Goal: Task Accomplishment & Management: Use online tool/utility

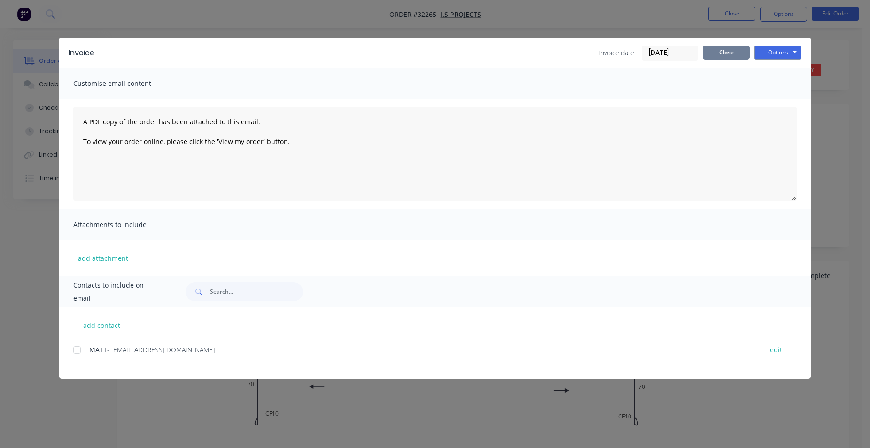
click at [726, 55] on button "Close" at bounding box center [725, 53] width 47 height 14
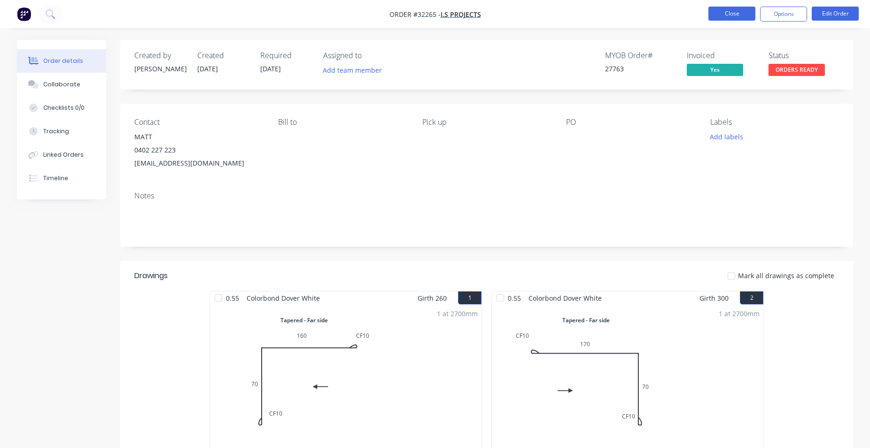
click at [745, 8] on button "Close" at bounding box center [731, 14] width 47 height 14
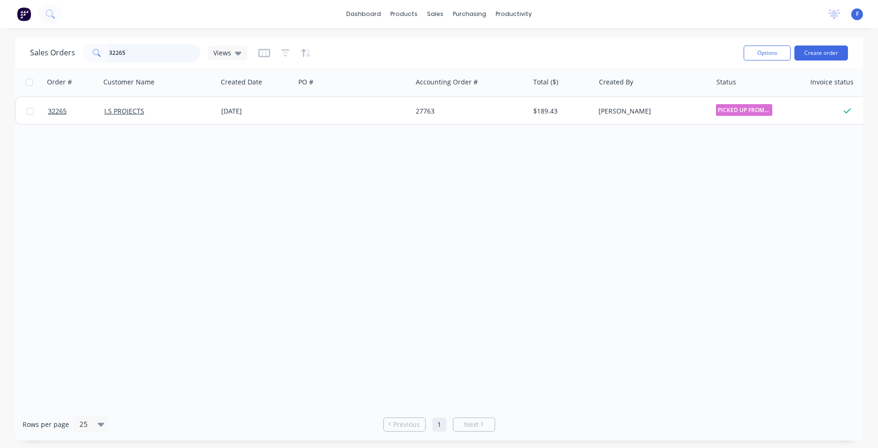
click at [131, 49] on input "32265" at bounding box center [155, 53] width 92 height 19
type input "3"
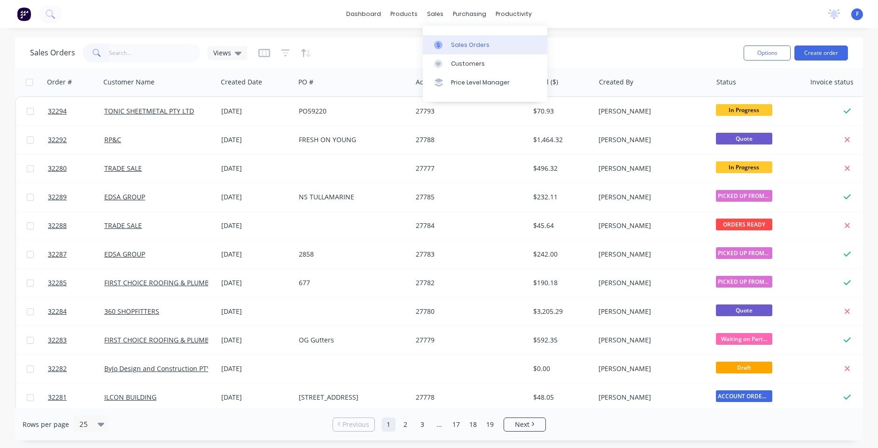
click at [491, 39] on link "Sales Orders" at bounding box center [485, 44] width 124 height 19
click at [825, 58] on button "Create order" at bounding box center [821, 53] width 54 height 15
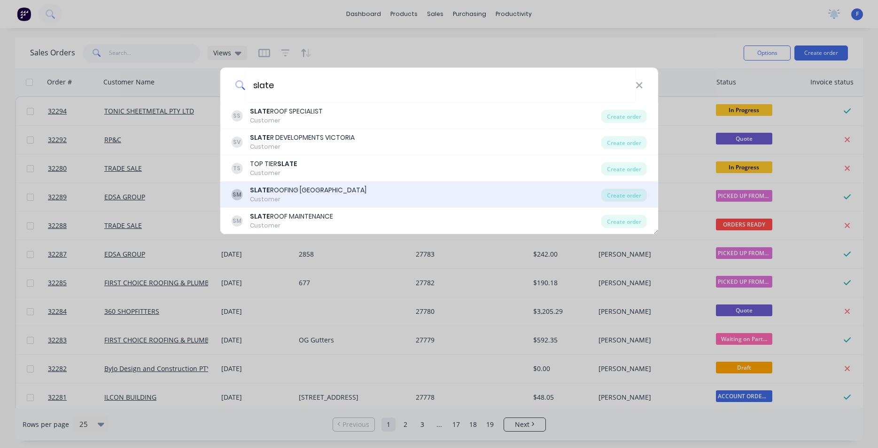
type input "slate"
click at [336, 188] on div "SLATE ROOFING [GEOGRAPHIC_DATA]" at bounding box center [308, 190] width 116 height 10
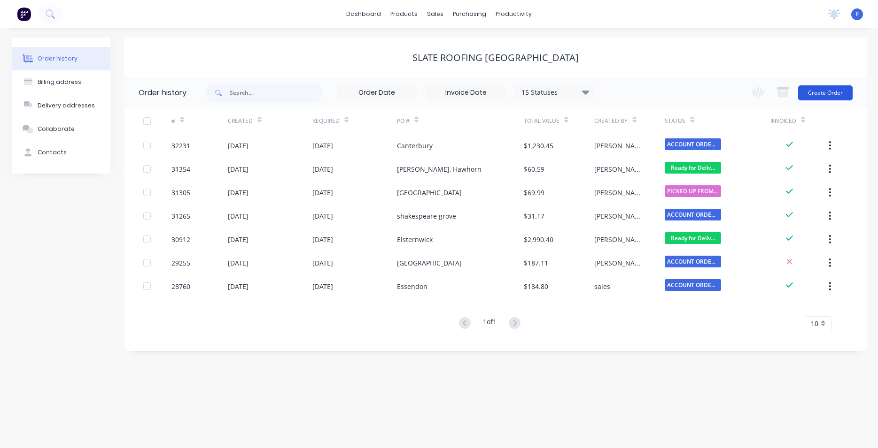
click at [824, 95] on button "Create Order" at bounding box center [825, 92] width 54 height 15
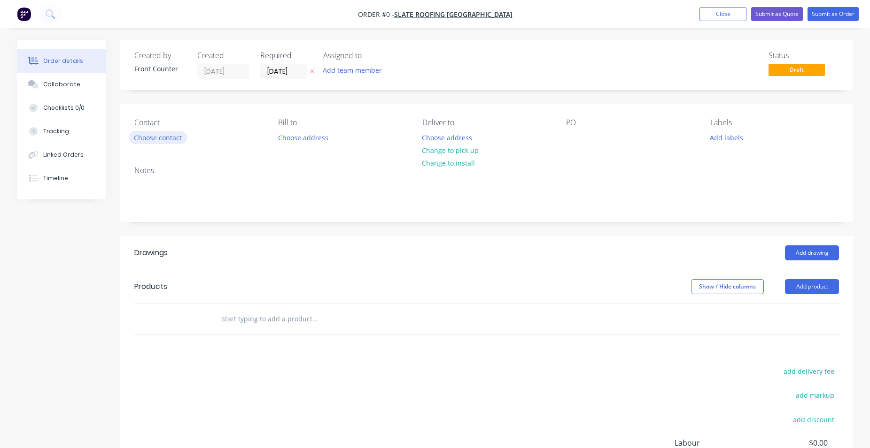
click at [170, 133] on button "Choose contact" at bounding box center [158, 137] width 58 height 13
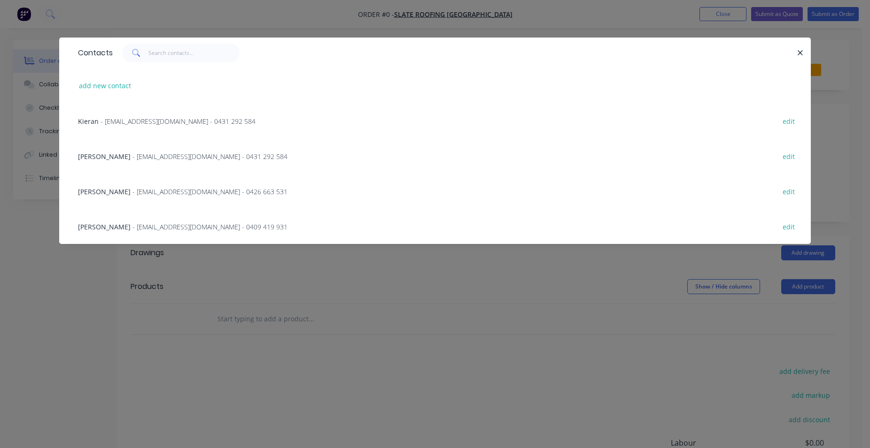
click at [135, 122] on span "- [EMAIL_ADDRESS][DOMAIN_NAME] - 0431 292 584" at bounding box center [177, 121] width 155 height 9
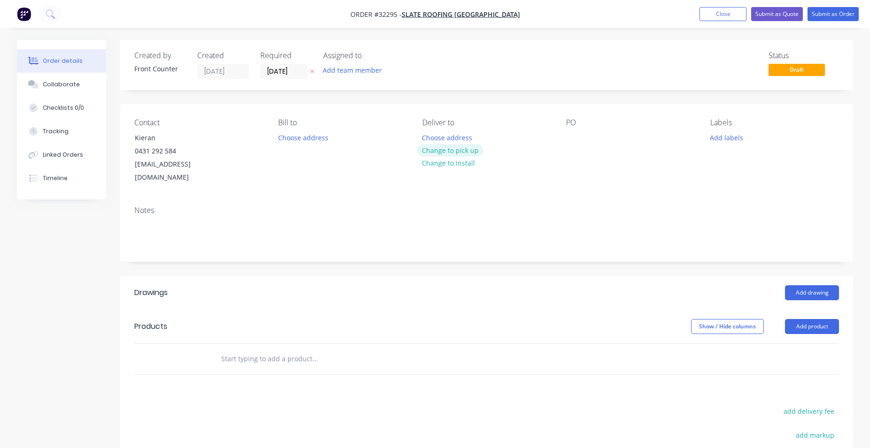
click at [457, 152] on button "Change to pick up" at bounding box center [450, 150] width 67 height 13
click at [573, 137] on div at bounding box center [573, 138] width 15 height 14
click at [264, 355] on input "text" at bounding box center [315, 359] width 188 height 19
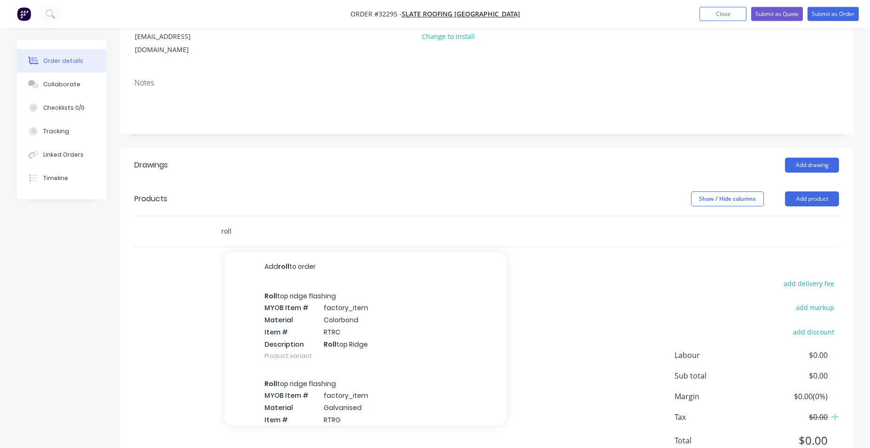
scroll to position [153, 0]
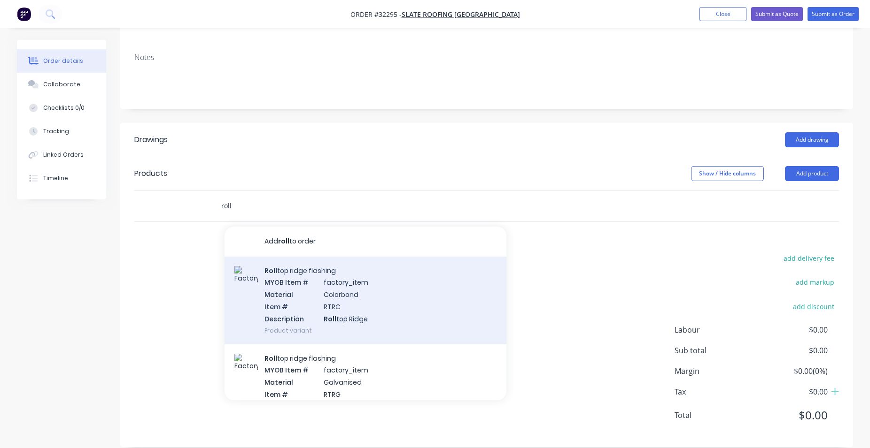
type input "roll"
click at [355, 299] on div "Roll top ridge flashing MYOB Item # factory_item Material Colorbond Item # RTRC…" at bounding box center [365, 301] width 282 height 88
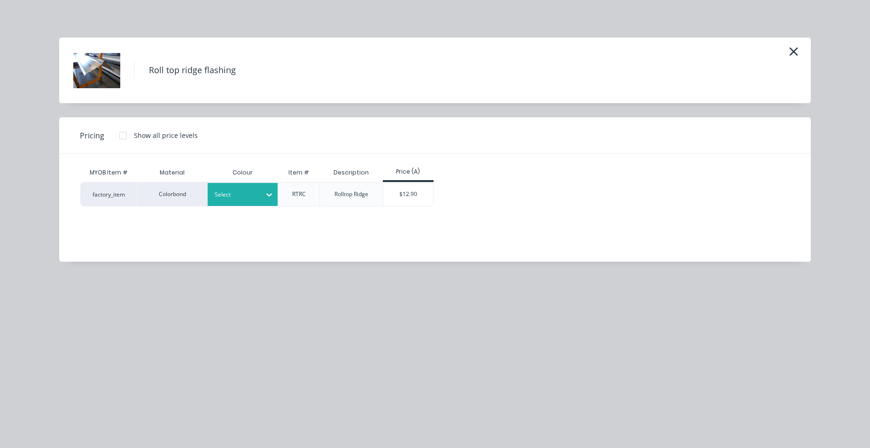
click at [270, 196] on icon at bounding box center [269, 194] width 6 height 3
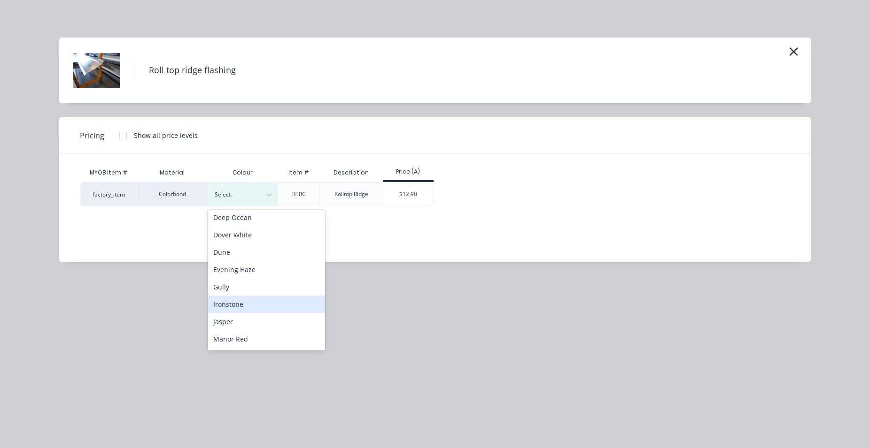
scroll to position [214, 0]
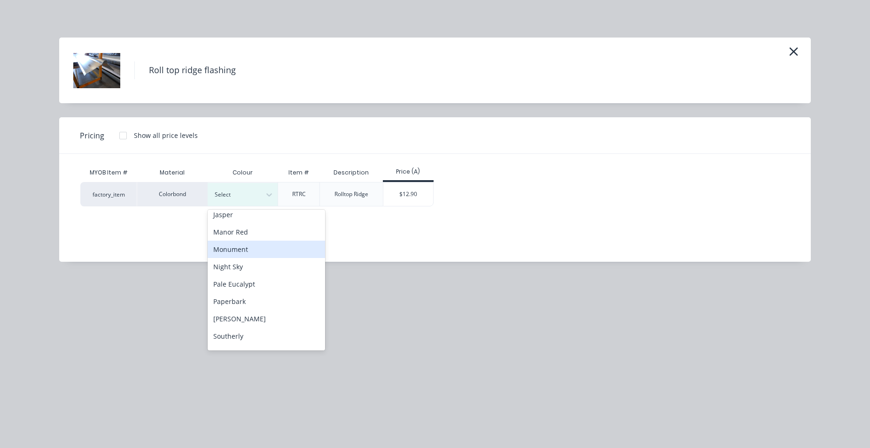
click at [270, 250] on div "Monument" at bounding box center [266, 249] width 117 height 17
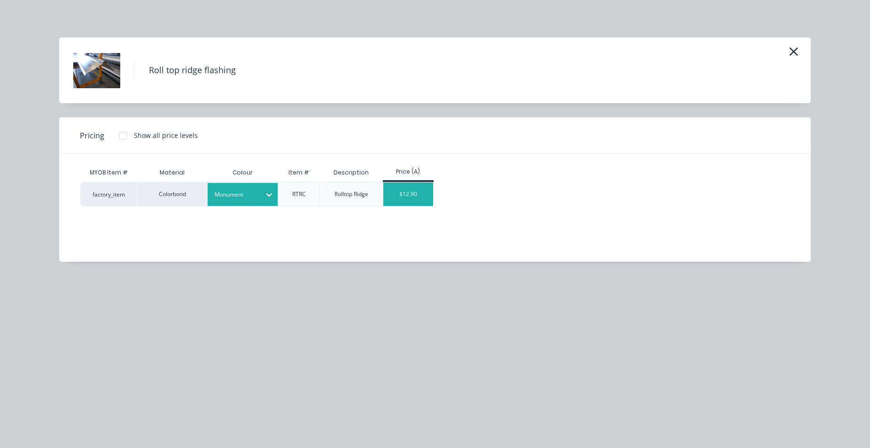
click at [425, 198] on div "$12.90" at bounding box center [408, 194] width 50 height 23
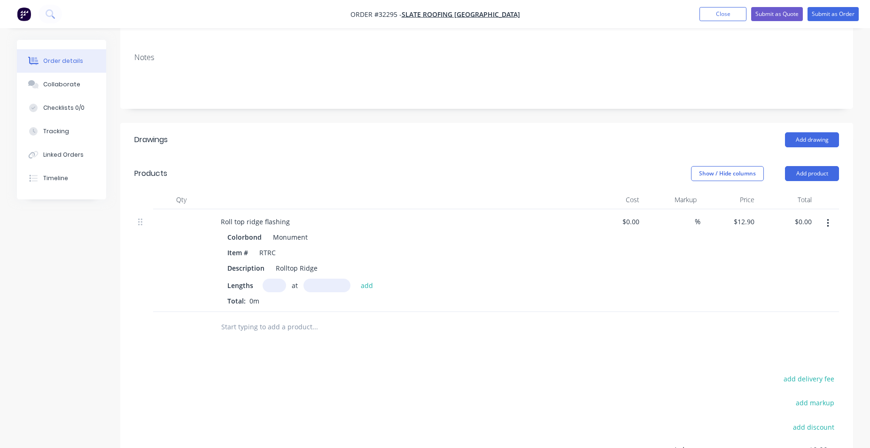
click at [276, 279] on input "text" at bounding box center [273, 286] width 23 height 14
type input "1"
type input "3600"
click at [356, 279] on button "add" at bounding box center [367, 285] width 22 height 13
type input "$46.44"
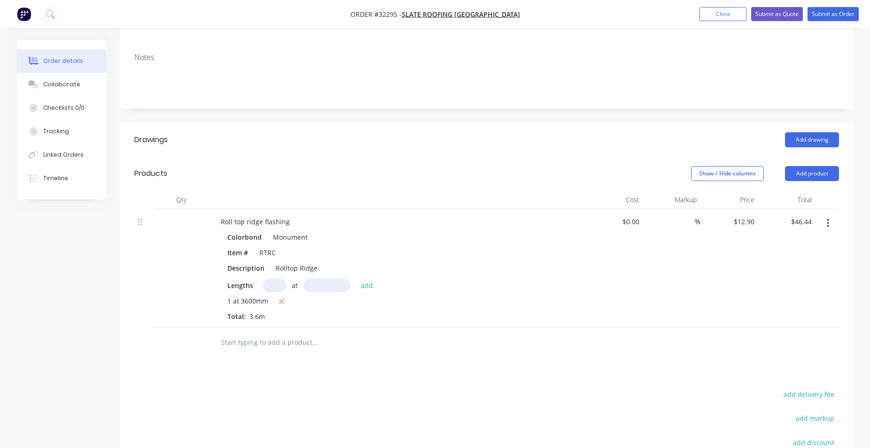
scroll to position [0, 0]
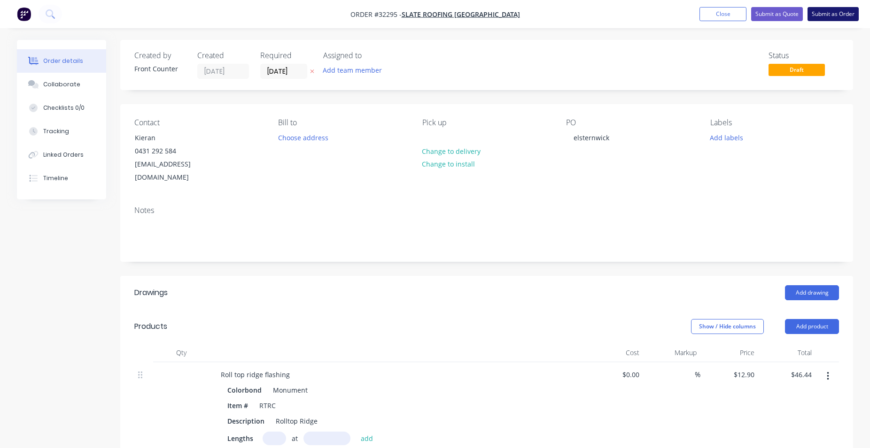
click at [831, 15] on button "Submit as Order" at bounding box center [832, 14] width 51 height 14
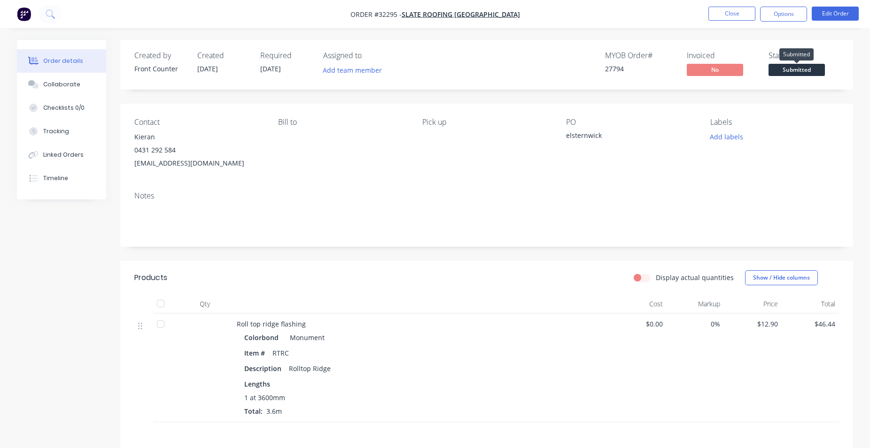
click at [788, 71] on span "Submitted" at bounding box center [796, 70] width 56 height 12
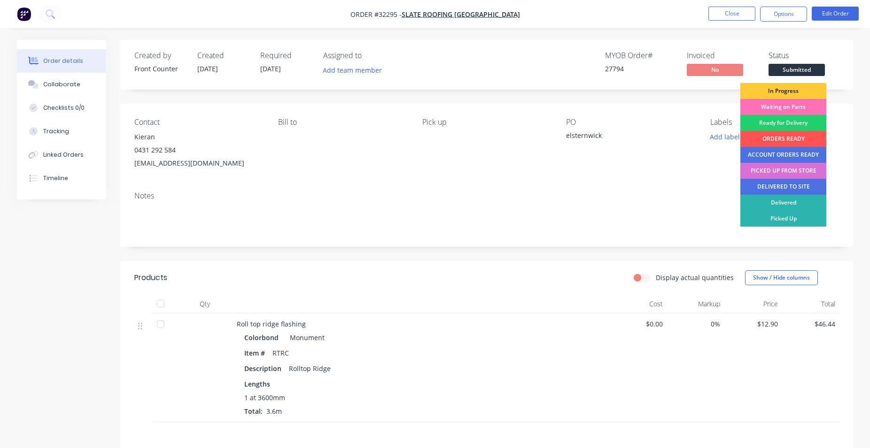
click at [782, 170] on div "PICKED UP FROM STORE" at bounding box center [783, 171] width 86 height 16
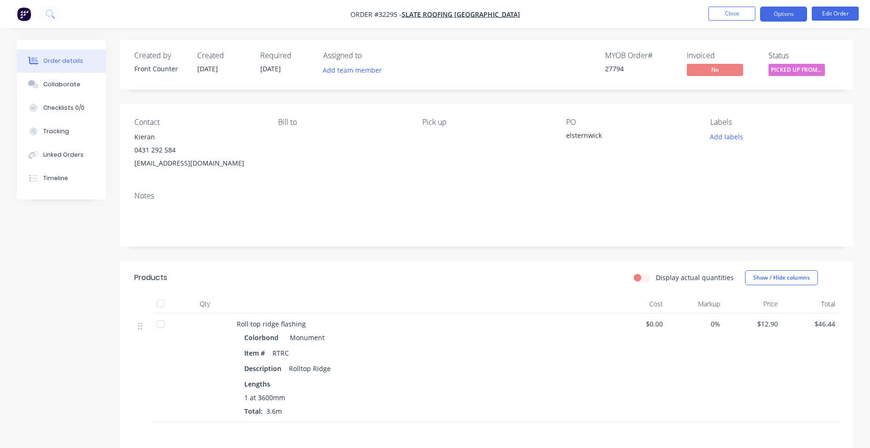
click at [788, 13] on button "Options" at bounding box center [783, 14] width 47 height 15
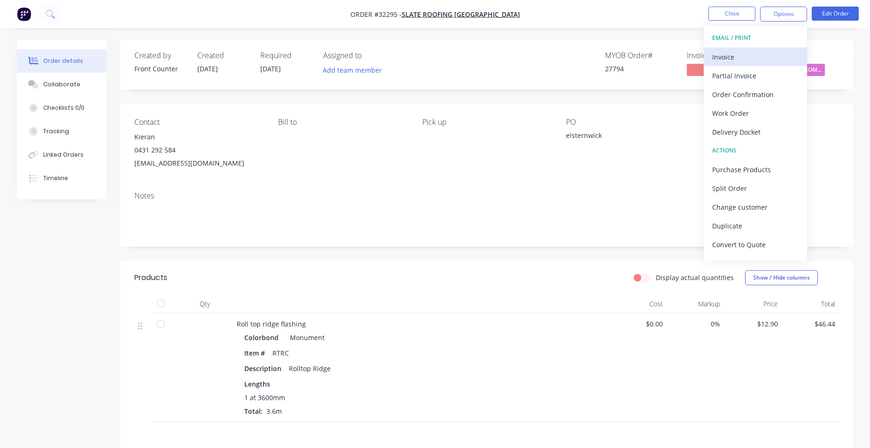
click at [767, 58] on div "Invoice" at bounding box center [755, 57] width 86 height 14
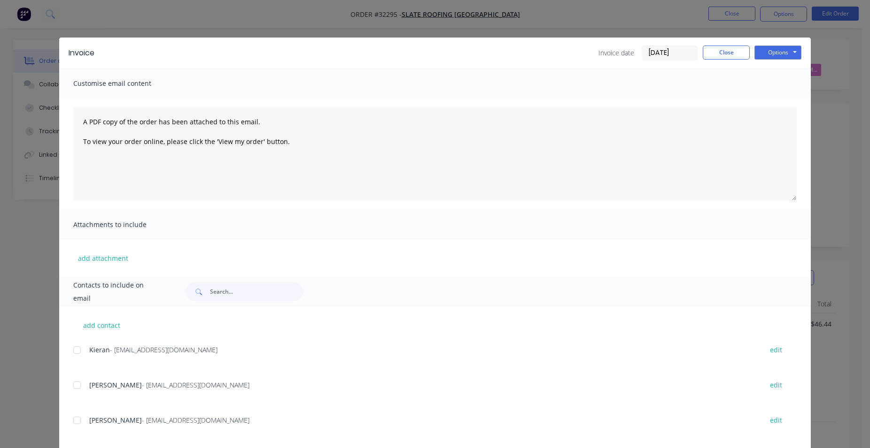
click at [76, 382] on div at bounding box center [77, 385] width 19 height 19
click at [793, 54] on button "Options" at bounding box center [777, 53] width 47 height 14
click at [784, 103] on button "Email" at bounding box center [784, 99] width 60 height 15
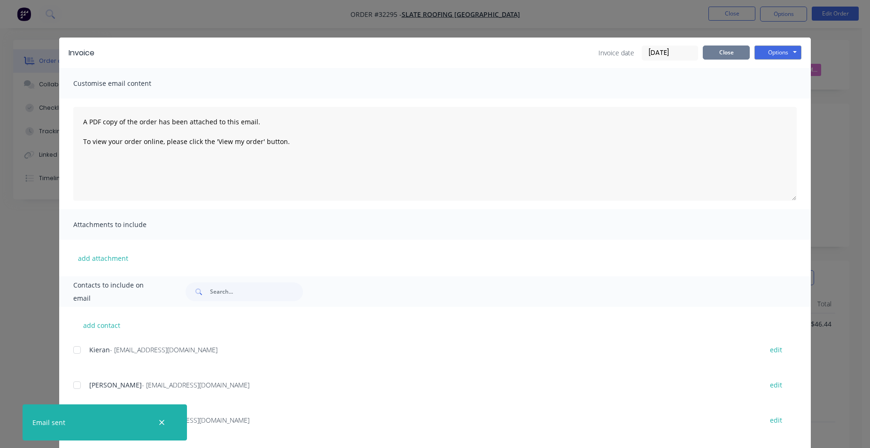
click at [725, 50] on button "Close" at bounding box center [725, 53] width 47 height 14
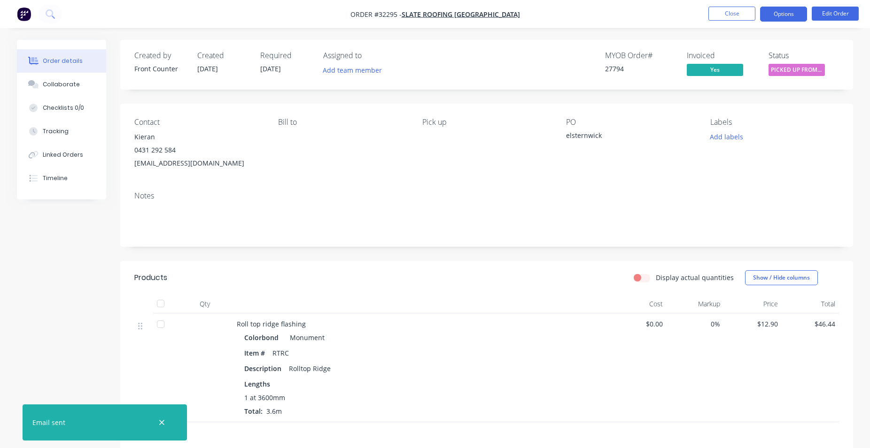
click at [772, 14] on button "Options" at bounding box center [783, 14] width 47 height 15
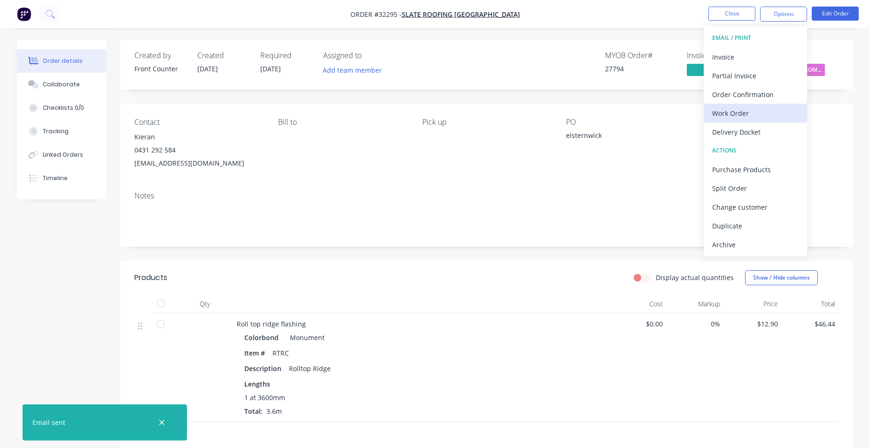
click at [753, 115] on div "Work Order" at bounding box center [755, 114] width 86 height 14
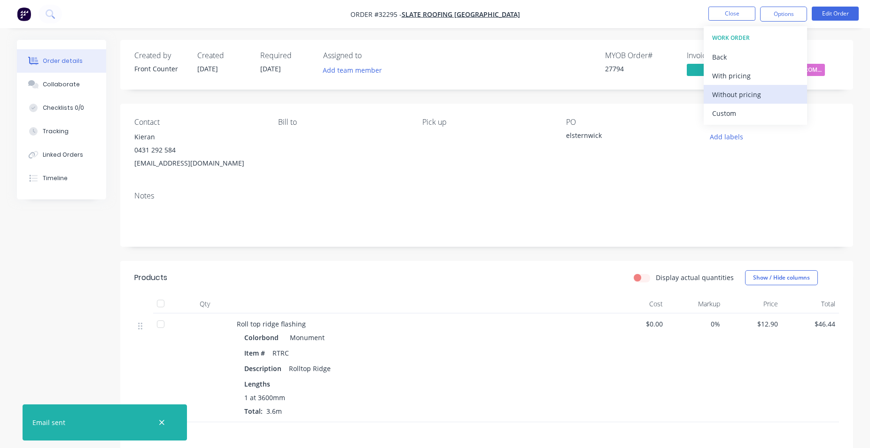
click at [777, 95] on div "Without pricing" at bounding box center [755, 95] width 86 height 14
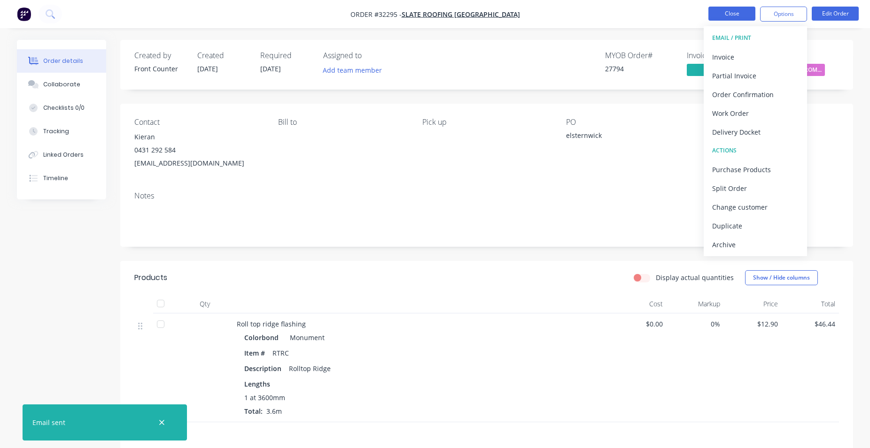
click at [731, 12] on button "Close" at bounding box center [731, 14] width 47 height 14
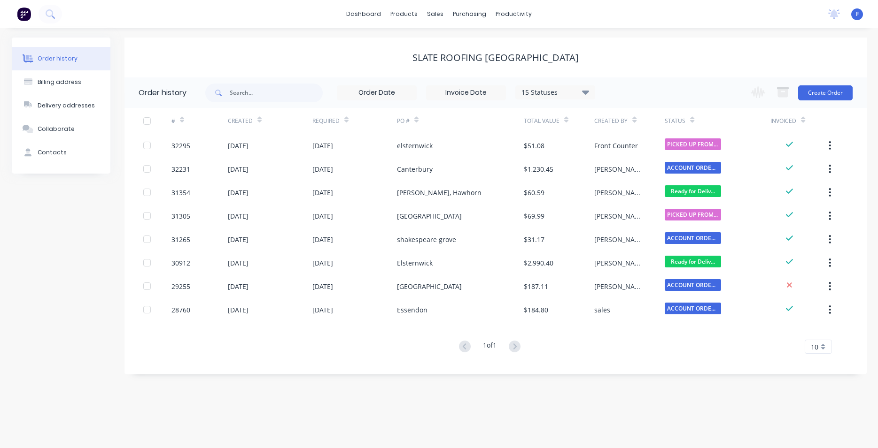
click at [20, 17] on img at bounding box center [24, 14] width 14 height 14
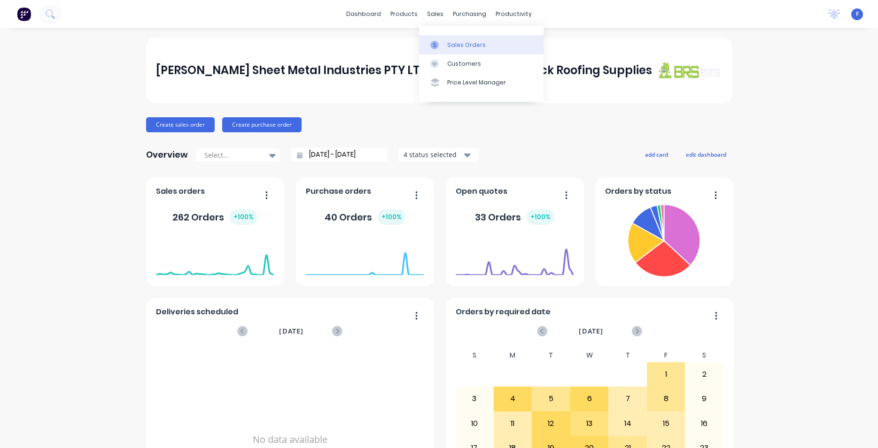
click at [448, 46] on div "Sales Orders" at bounding box center [466, 45] width 39 height 8
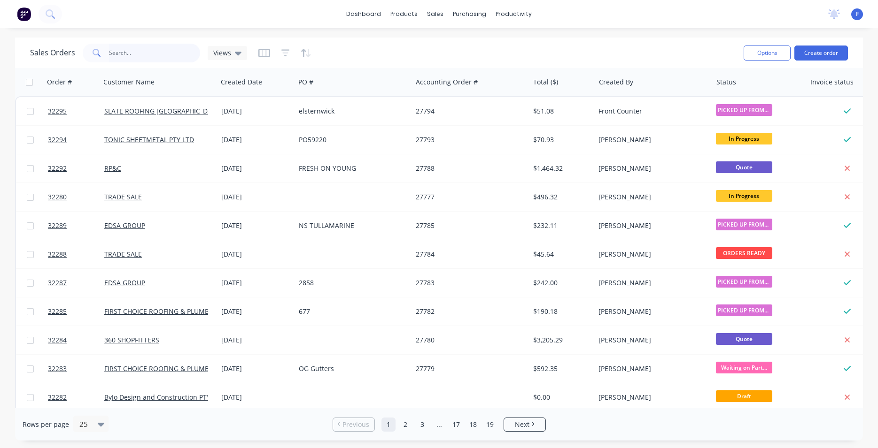
click at [127, 54] on input "text" at bounding box center [155, 53] width 92 height 19
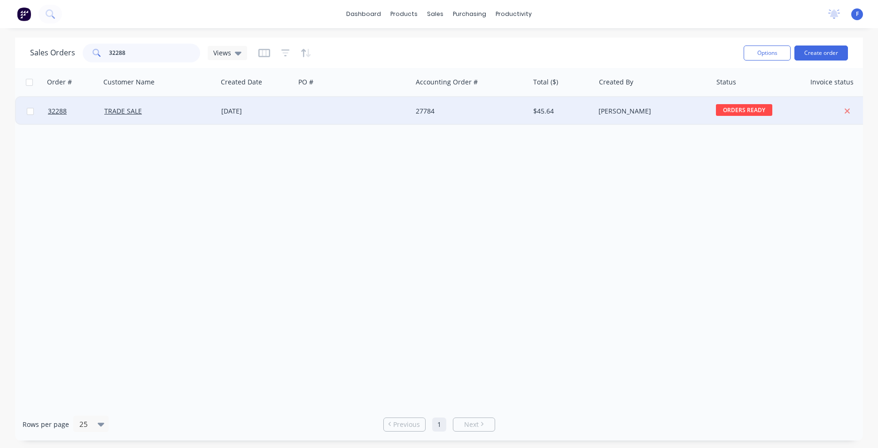
type input "32288"
click at [441, 114] on div "27784" at bounding box center [468, 111] width 104 height 9
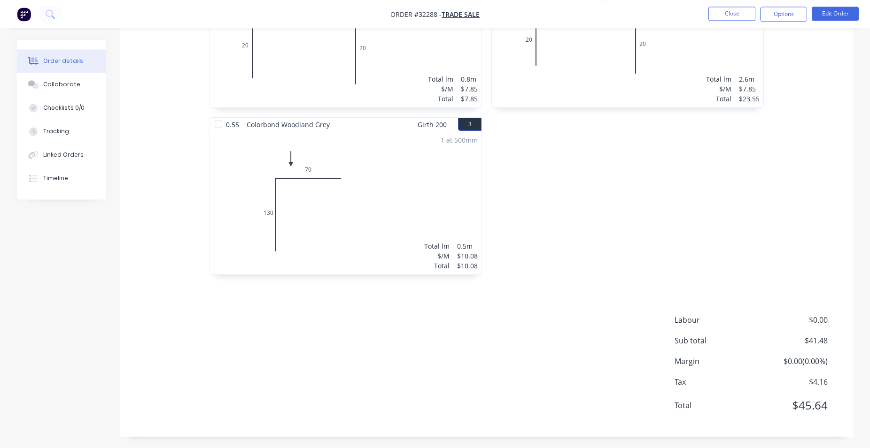
scroll to position [335, 0]
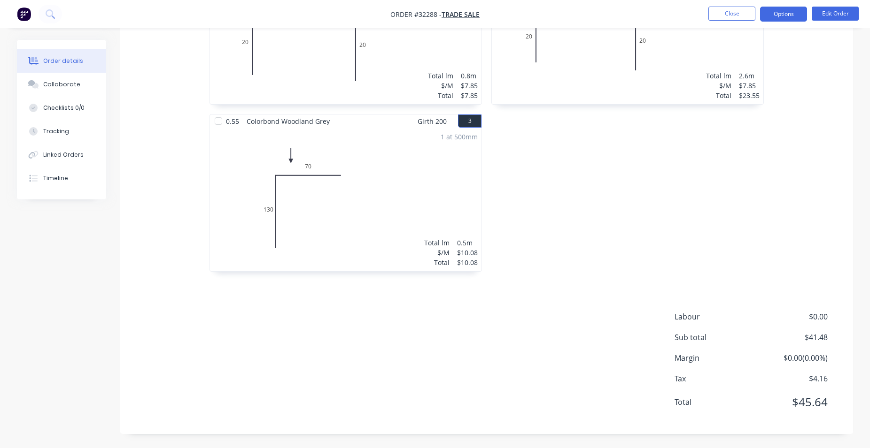
click at [782, 10] on button "Options" at bounding box center [783, 14] width 47 height 15
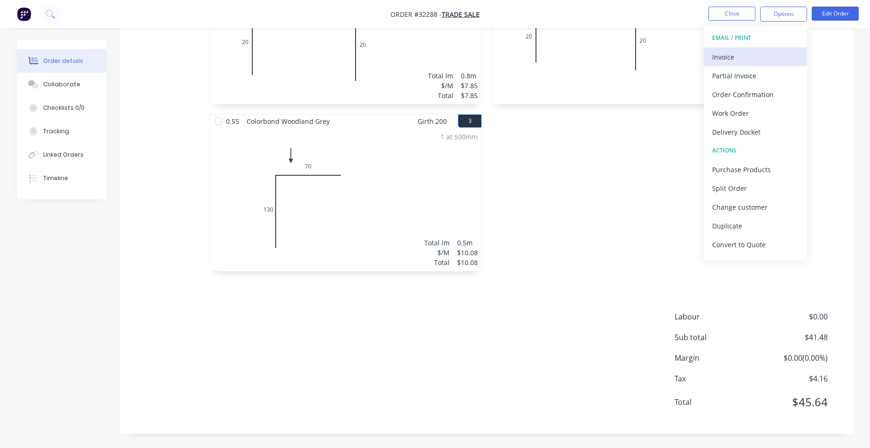
click at [755, 58] on div "Invoice" at bounding box center [755, 57] width 86 height 14
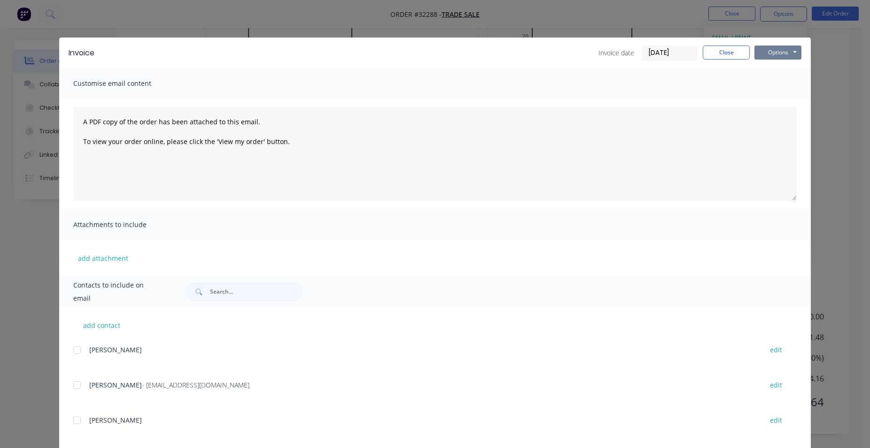
click at [768, 51] on button "Options" at bounding box center [777, 53] width 47 height 14
click at [790, 85] on button "Print" at bounding box center [784, 84] width 60 height 15
click at [716, 58] on button "Close" at bounding box center [725, 53] width 47 height 14
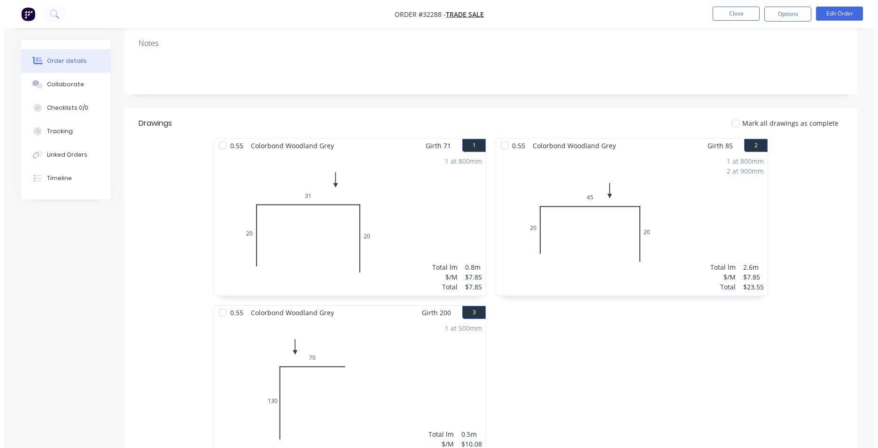
scroll to position [0, 0]
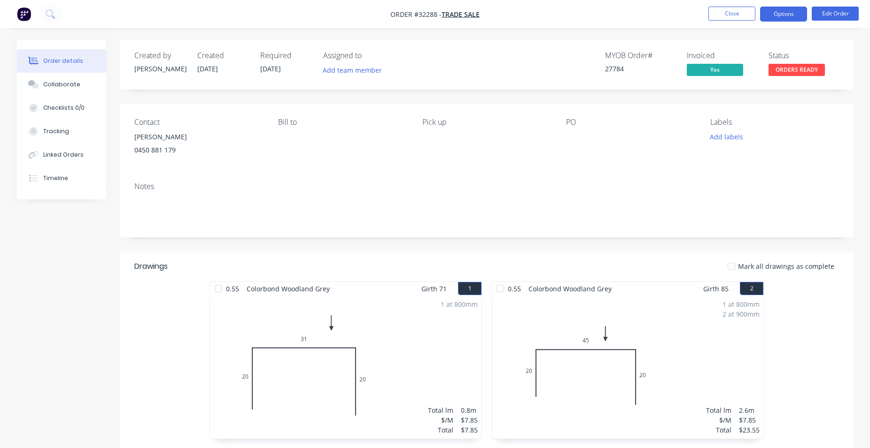
click at [784, 13] on button "Options" at bounding box center [783, 14] width 47 height 15
click at [819, 72] on span "ORDERS READY" at bounding box center [796, 70] width 56 height 12
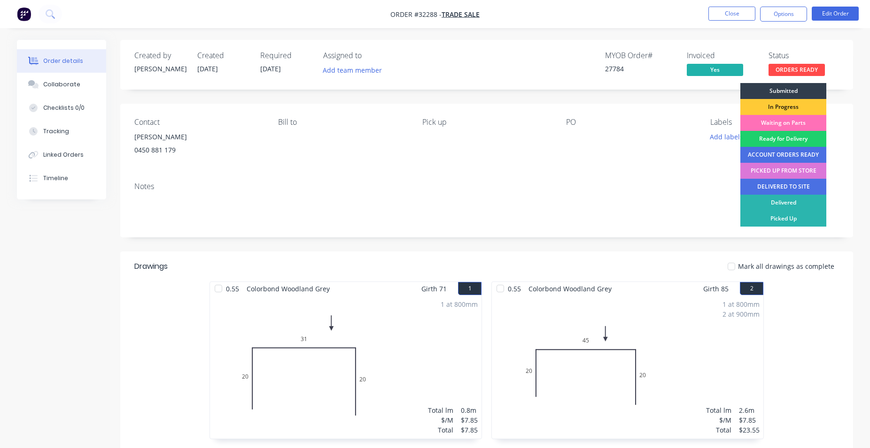
click at [776, 170] on div "PICKED UP FROM STORE" at bounding box center [783, 171] width 86 height 16
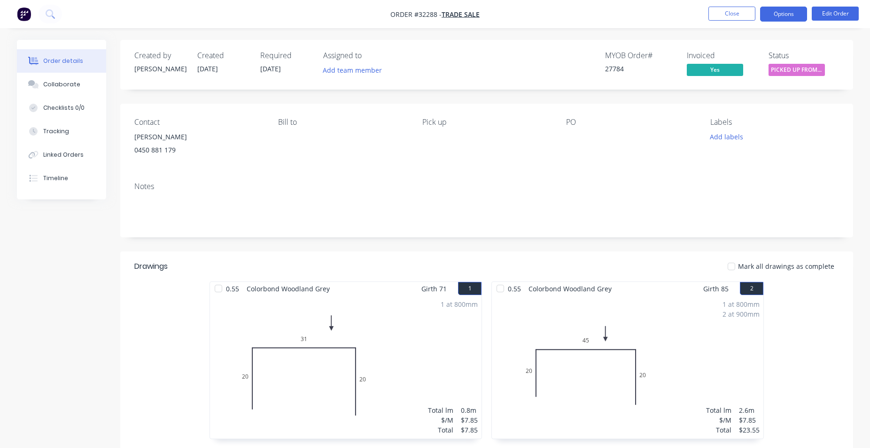
click at [781, 17] on button "Options" at bounding box center [783, 14] width 47 height 15
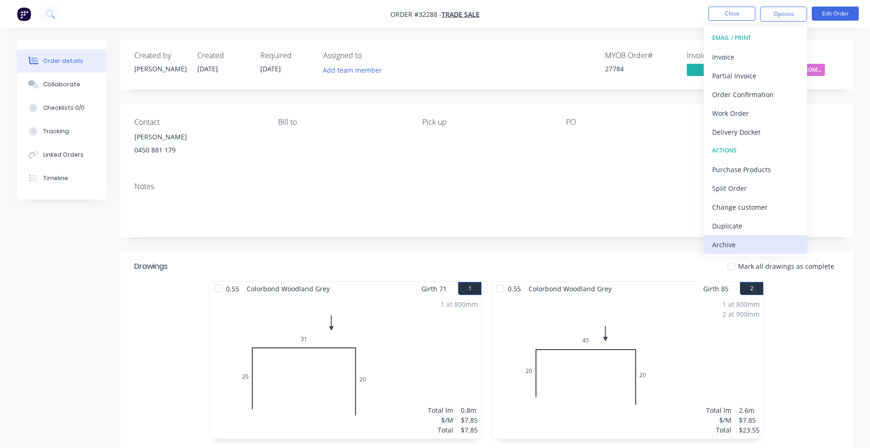
click at [728, 244] on div "Archive" at bounding box center [755, 245] width 86 height 14
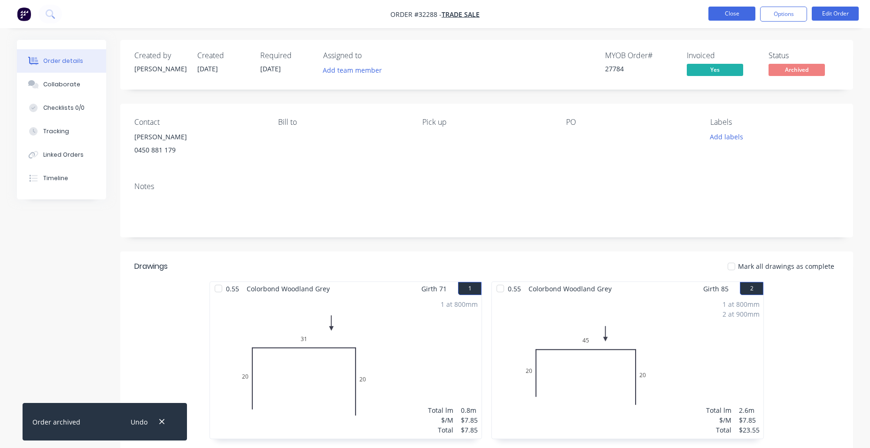
click at [719, 14] on button "Close" at bounding box center [731, 14] width 47 height 14
